Goal: Task Accomplishment & Management: Manage account settings

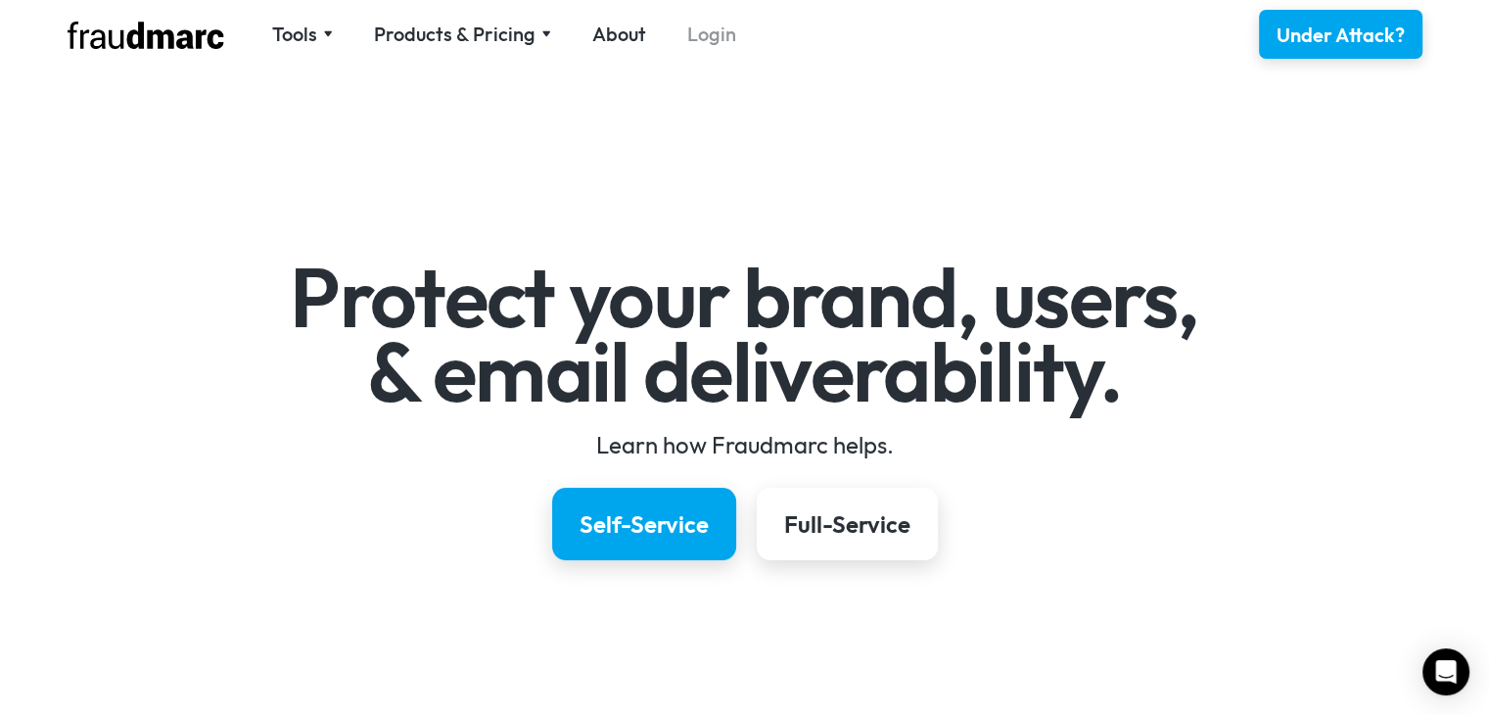
click at [698, 33] on link "Login" at bounding box center [711, 34] width 49 height 27
click at [701, 32] on link "Login" at bounding box center [711, 34] width 49 height 27
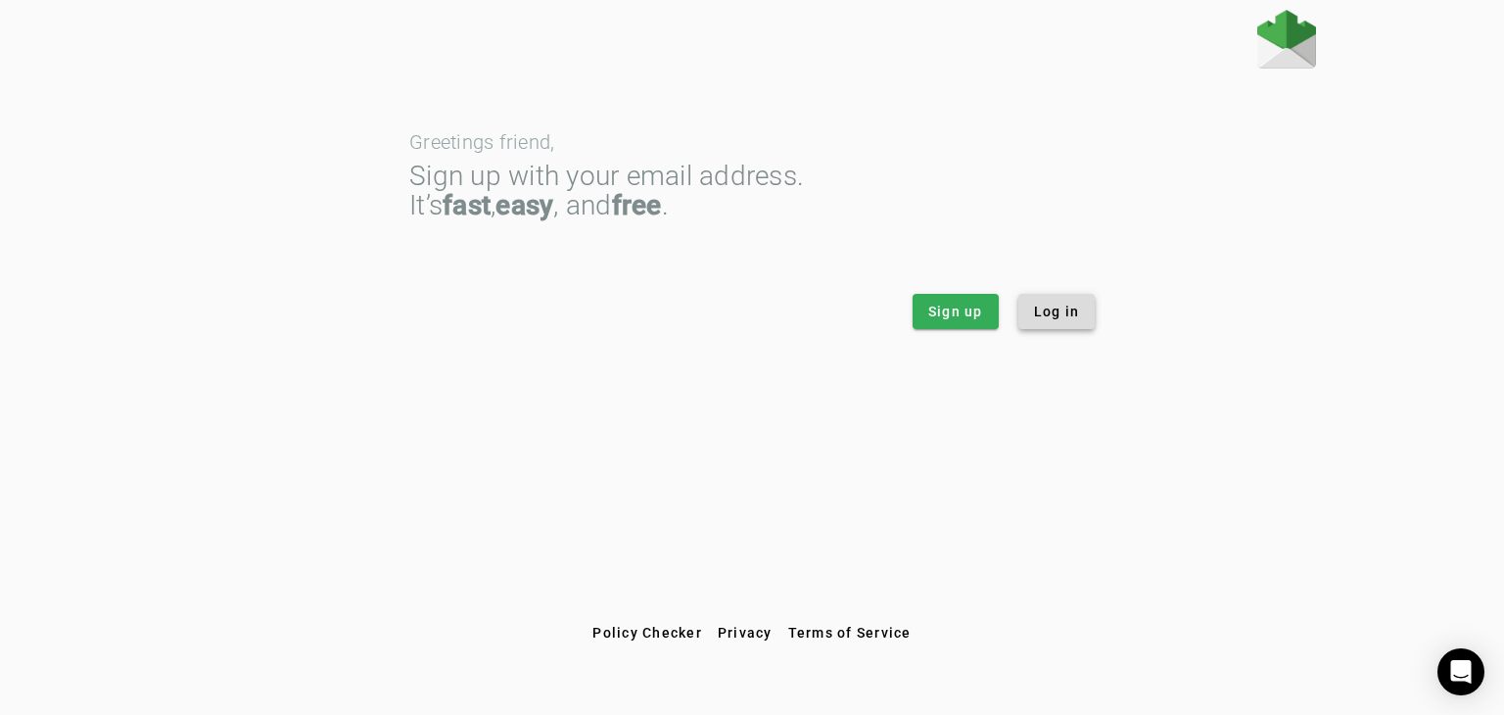
click at [1046, 309] on span "Log in" at bounding box center [1057, 311] width 46 height 20
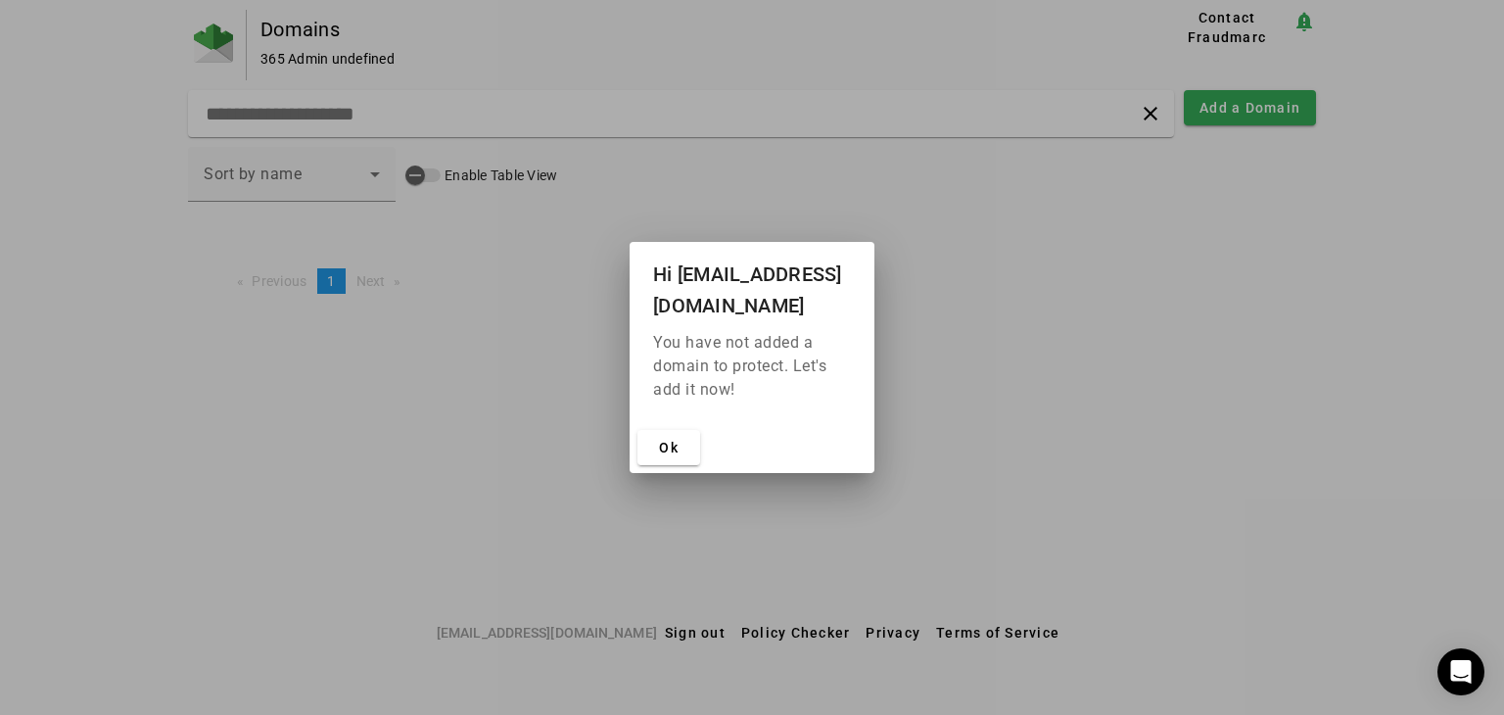
scroll to position [0, 79]
click at [1009, 516] on div at bounding box center [752, 357] width 1504 height 715
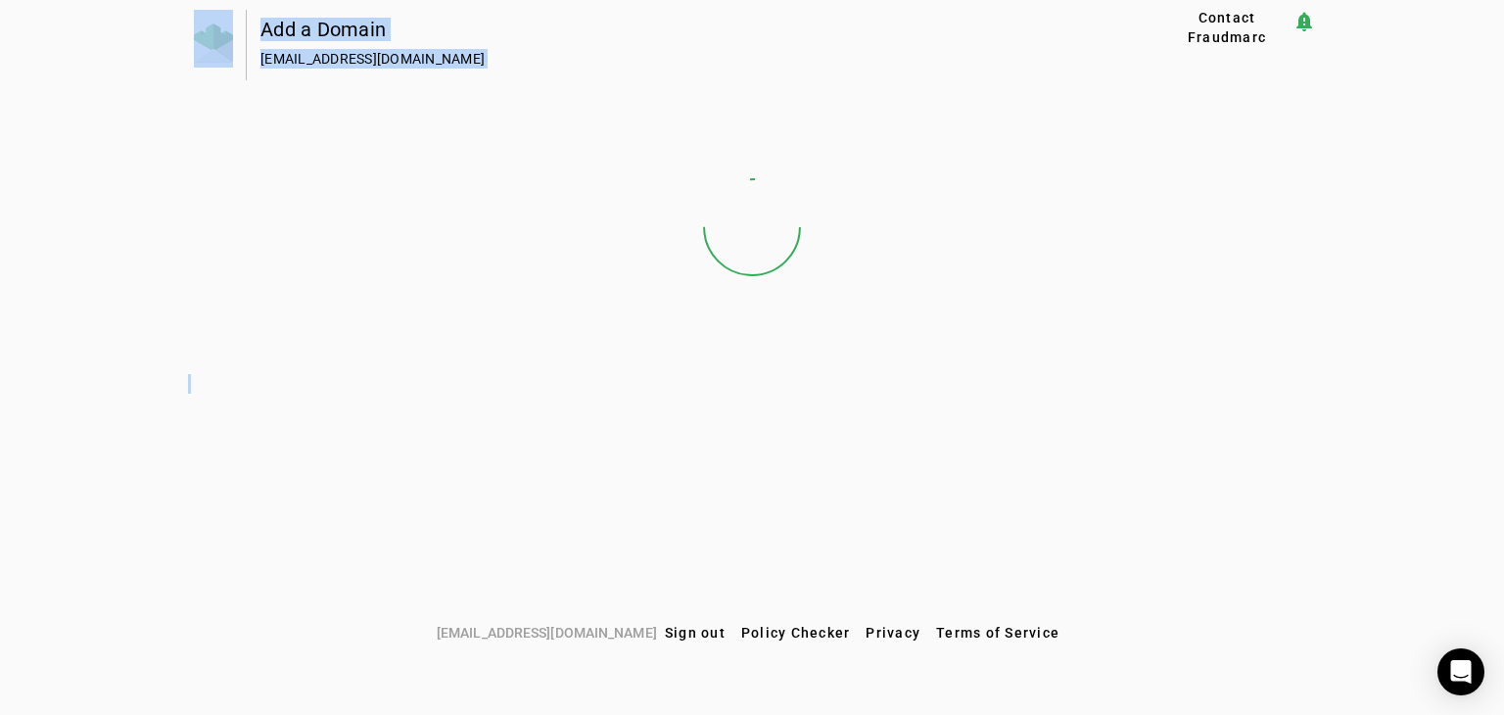
click at [1009, 516] on div "Add a Domain 365@PAHOFCU.onmicrosoft.com Contact Fraudmarc notification_importa…" at bounding box center [752, 312] width 1504 height 605
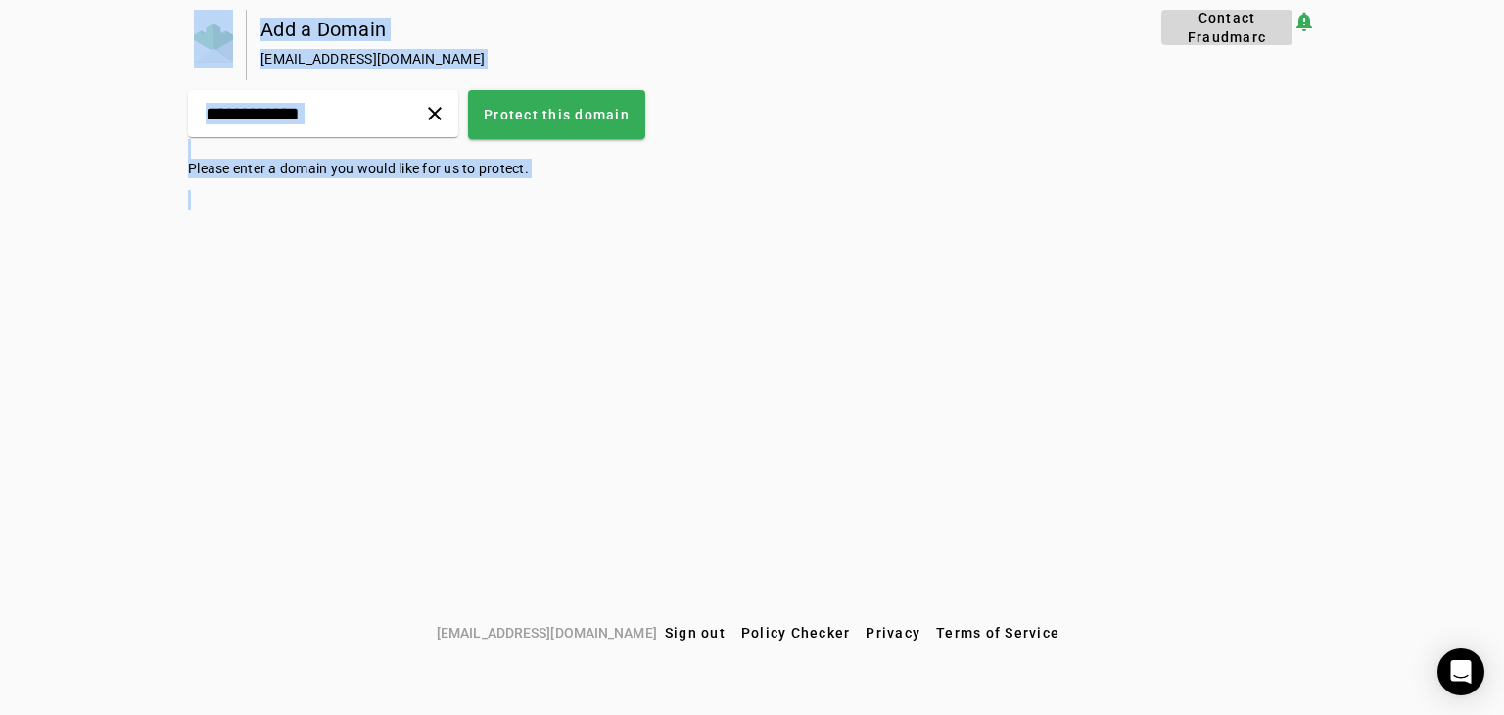
click at [1233, 44] on span "Contact Fraudmarc" at bounding box center [1227, 27] width 116 height 39
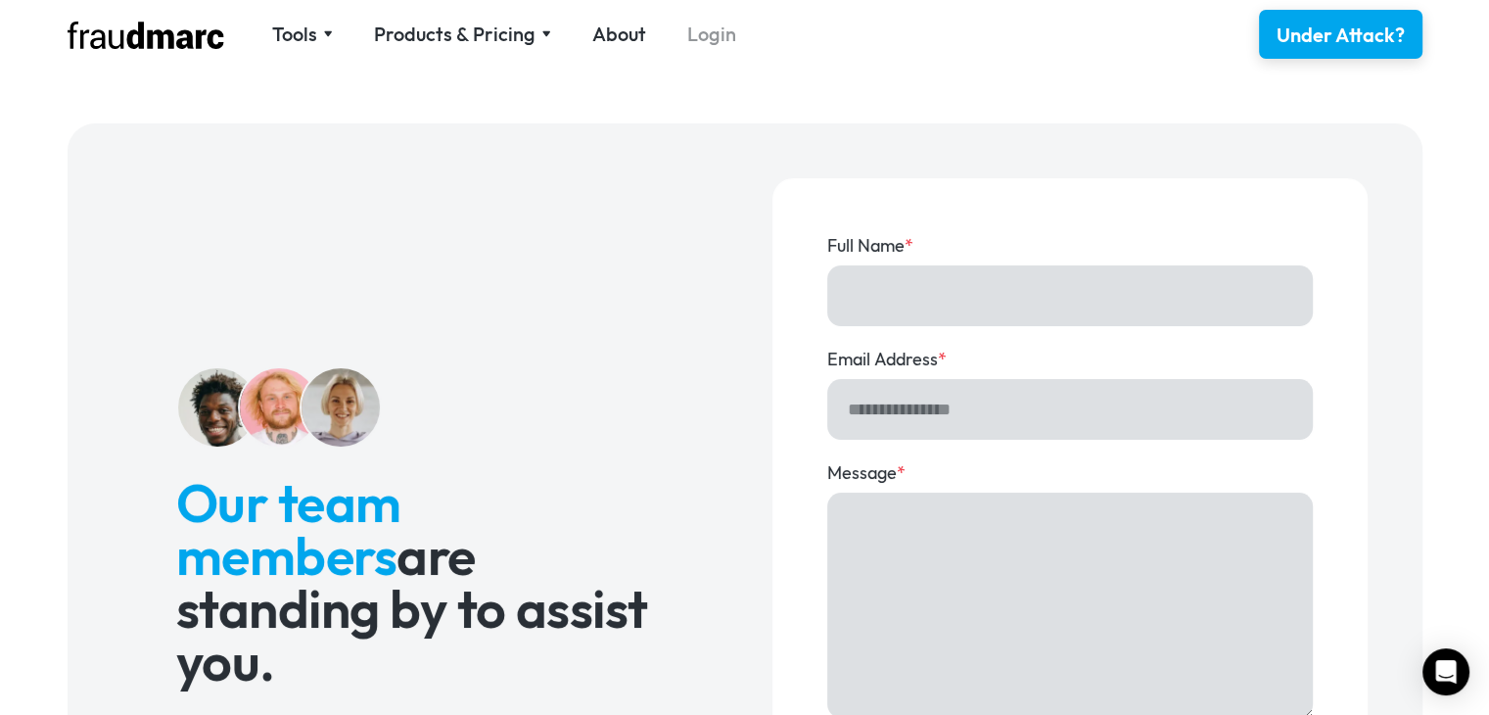
click at [699, 40] on link "Login" at bounding box center [711, 34] width 49 height 27
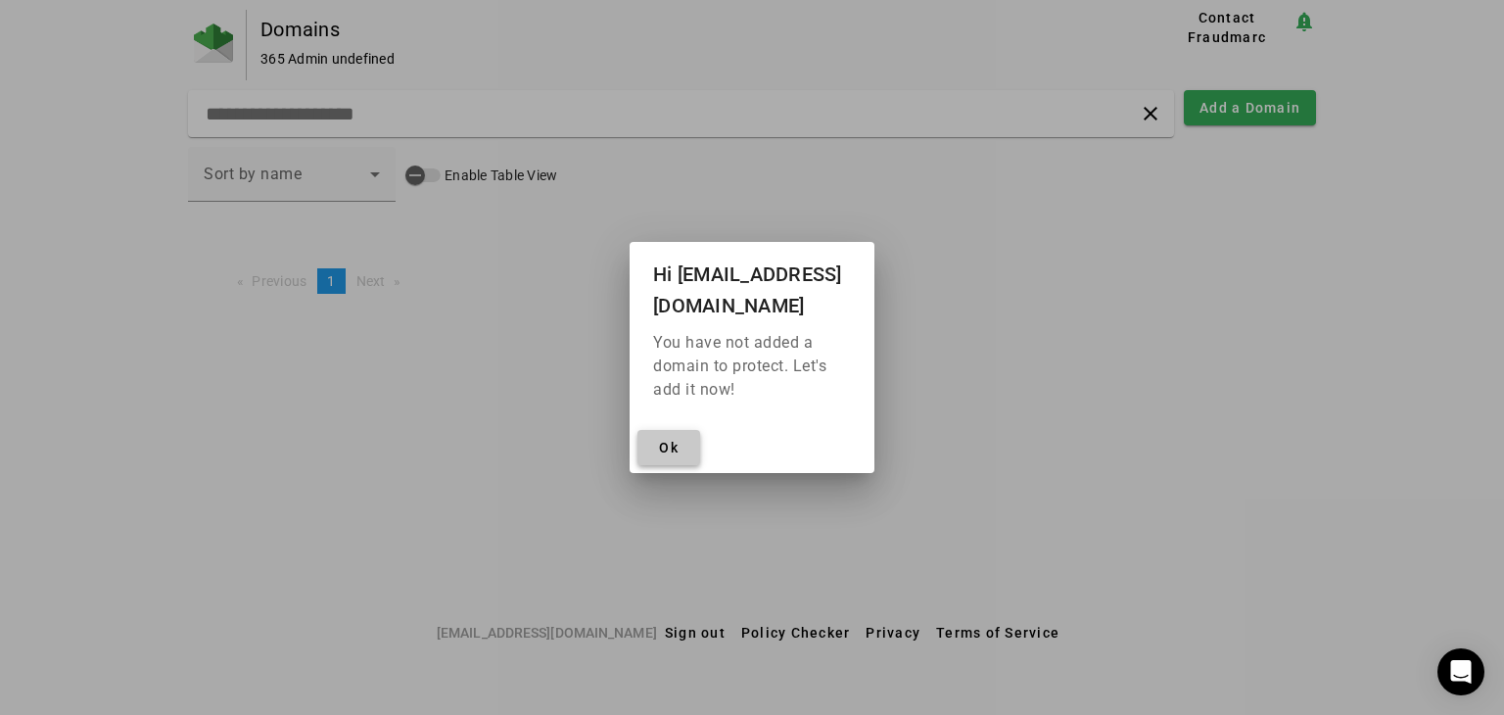
click at [662, 443] on span "Ok" at bounding box center [669, 448] width 20 height 16
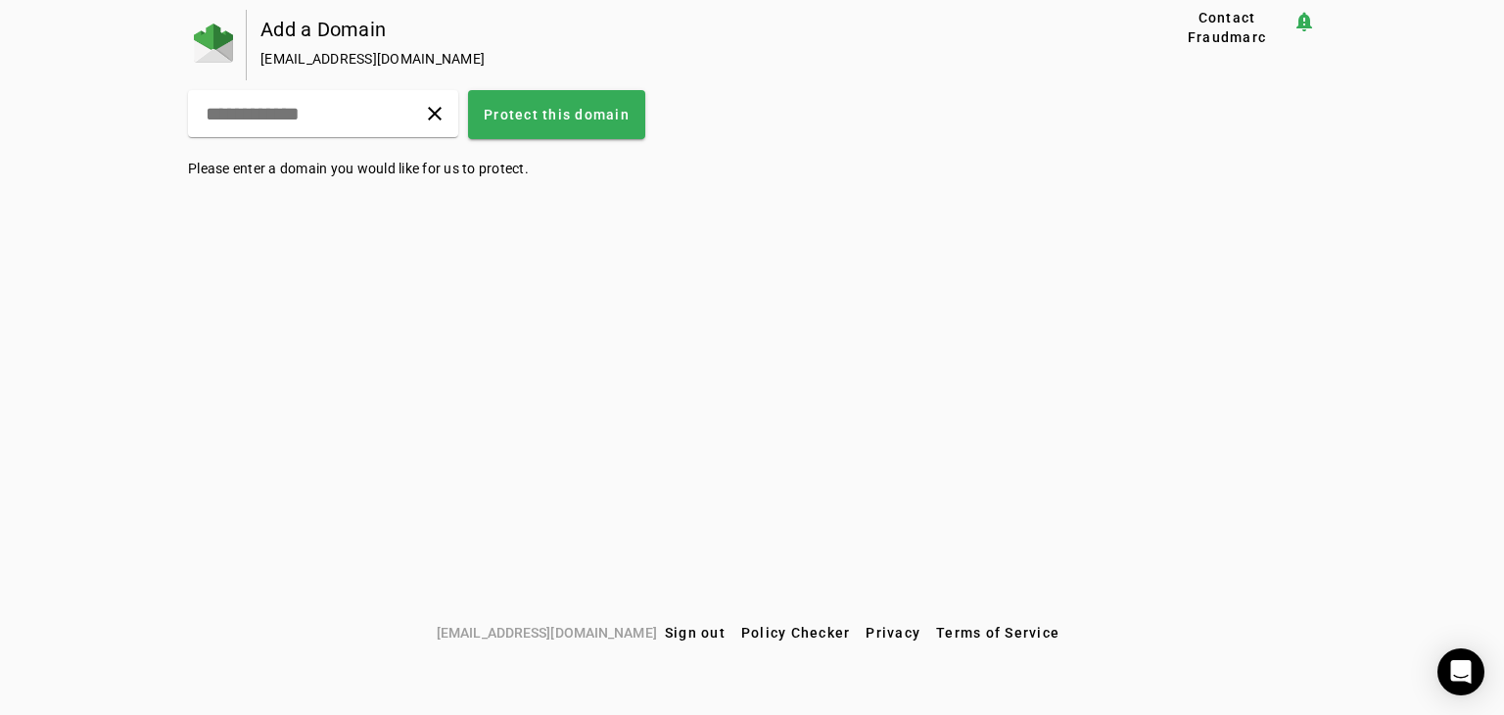
click at [327, 62] on div "[EMAIL_ADDRESS][DOMAIN_NAME]" at bounding box center [679, 59] width 838 height 20
click at [458, 111] on span at bounding box center [434, 113] width 47 height 47
click at [1235, 30] on span "Contact Fraudmarc" at bounding box center [1227, 27] width 116 height 39
